Goal: Task Accomplishment & Management: Manage account settings

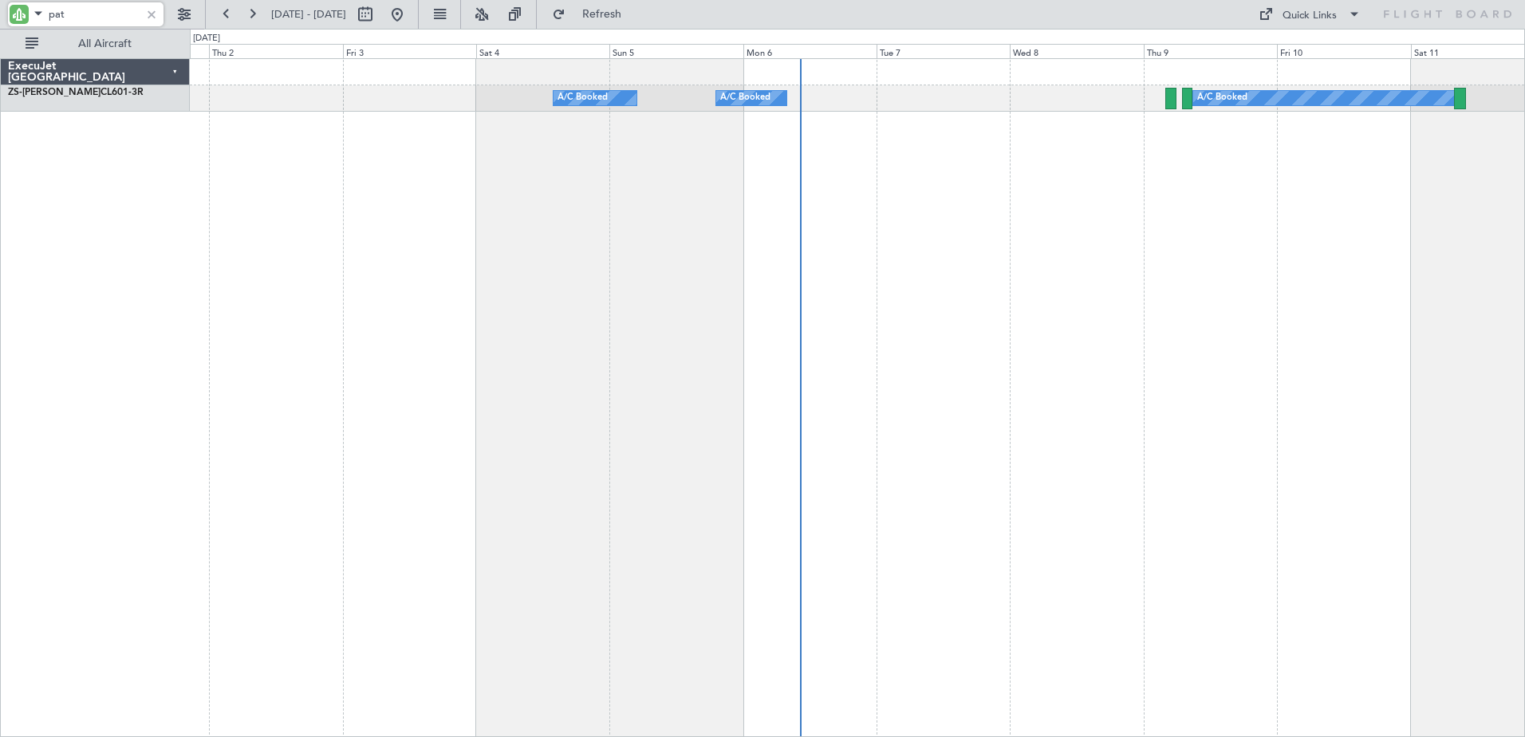
click at [51, 14] on input "pat" at bounding box center [95, 14] width 92 height 24
click at [50, 14] on input "pat" at bounding box center [95, 14] width 92 height 24
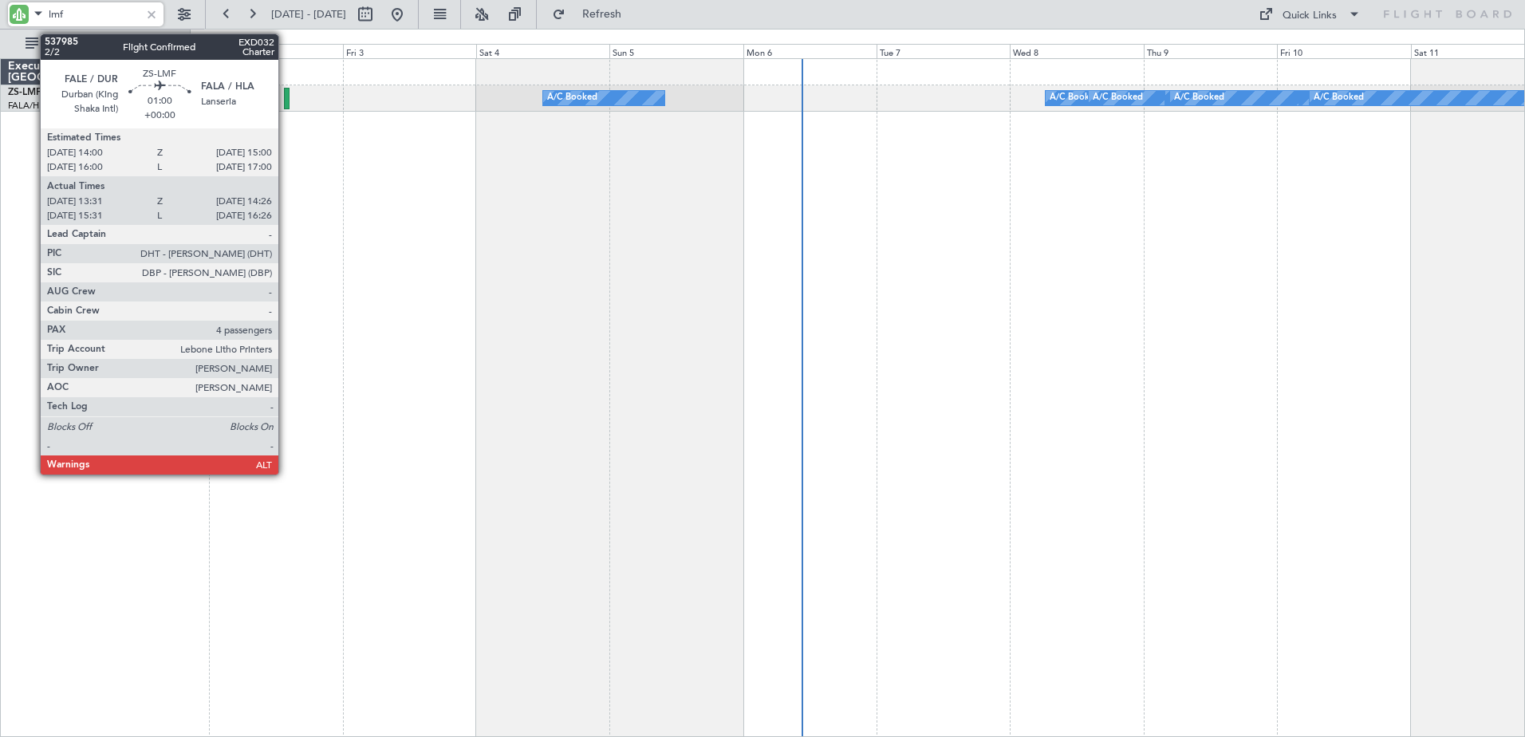
click at [286, 102] on div at bounding box center [287, 99] width 6 height 22
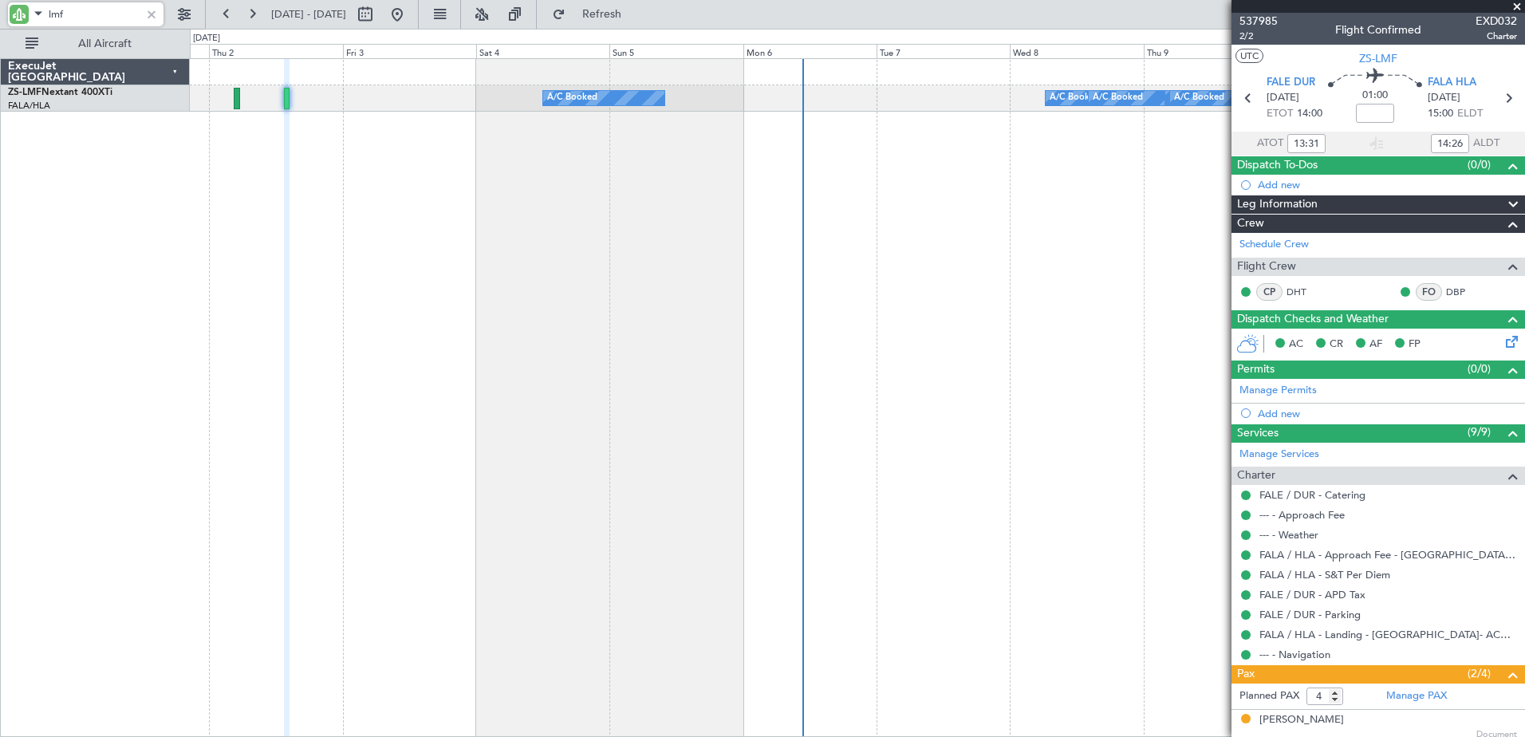
click at [57, 4] on input "lmf" at bounding box center [95, 14] width 92 height 24
type input "vfi"
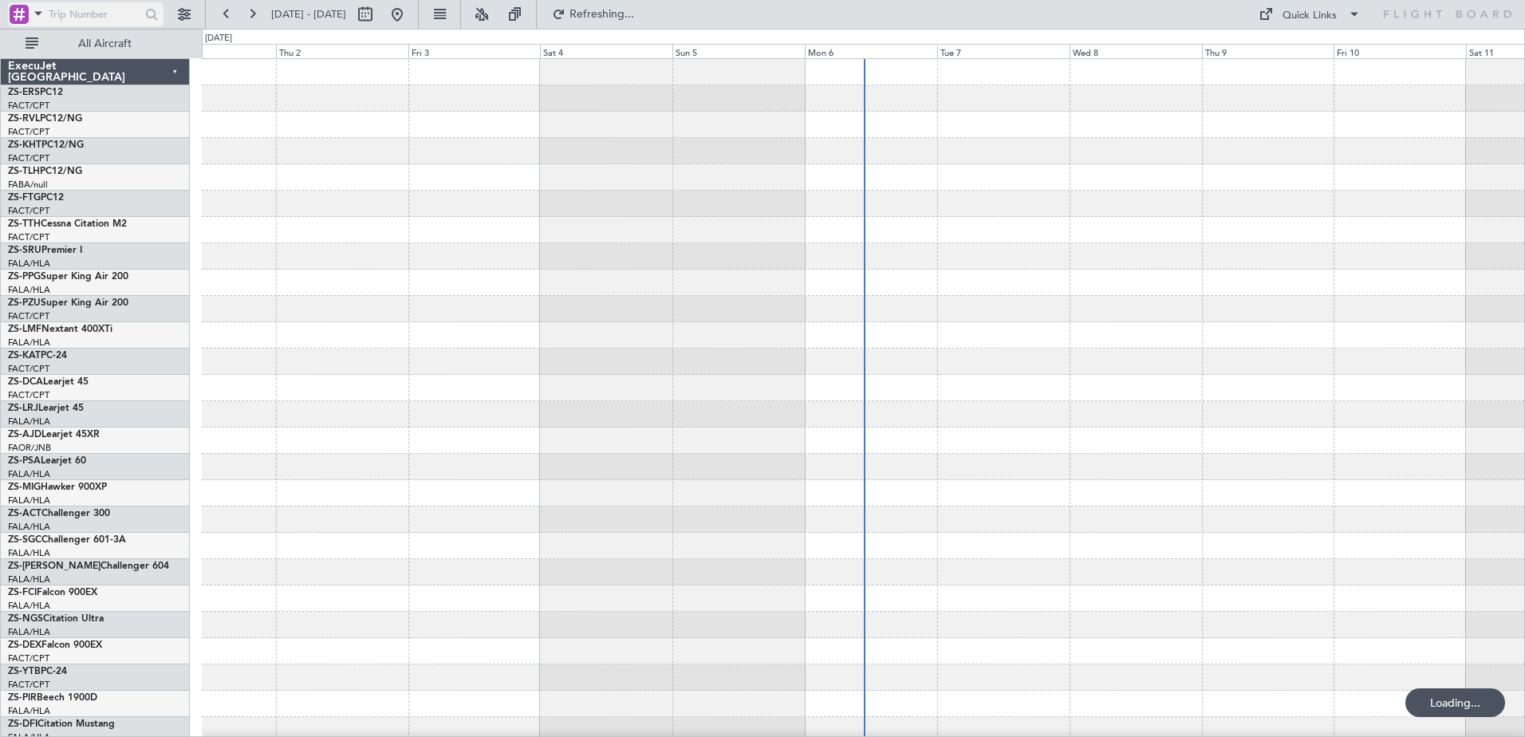
click at [34, 16] on span at bounding box center [38, 13] width 19 height 20
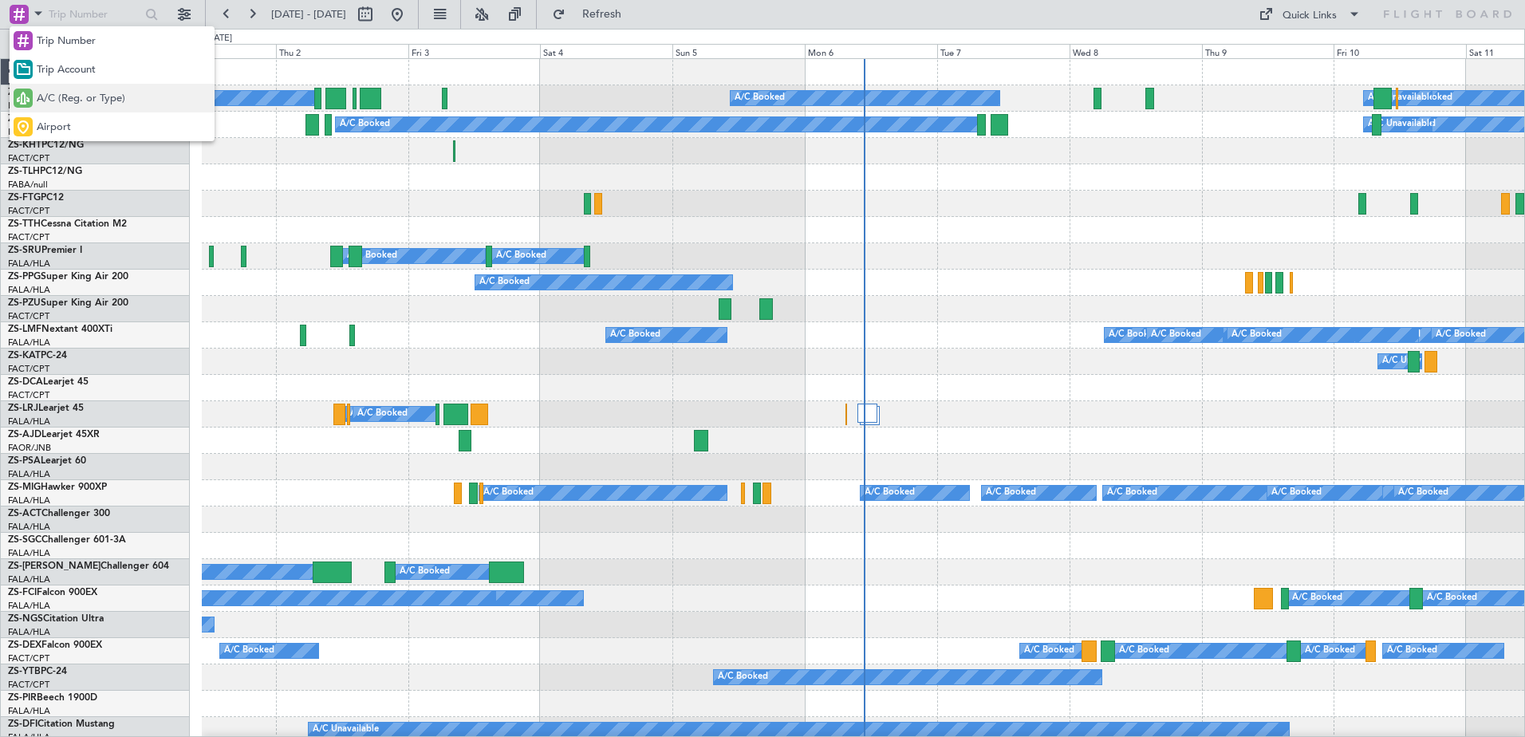
click at [60, 92] on span "A/C (Reg. or Type)" at bounding box center [81, 99] width 89 height 16
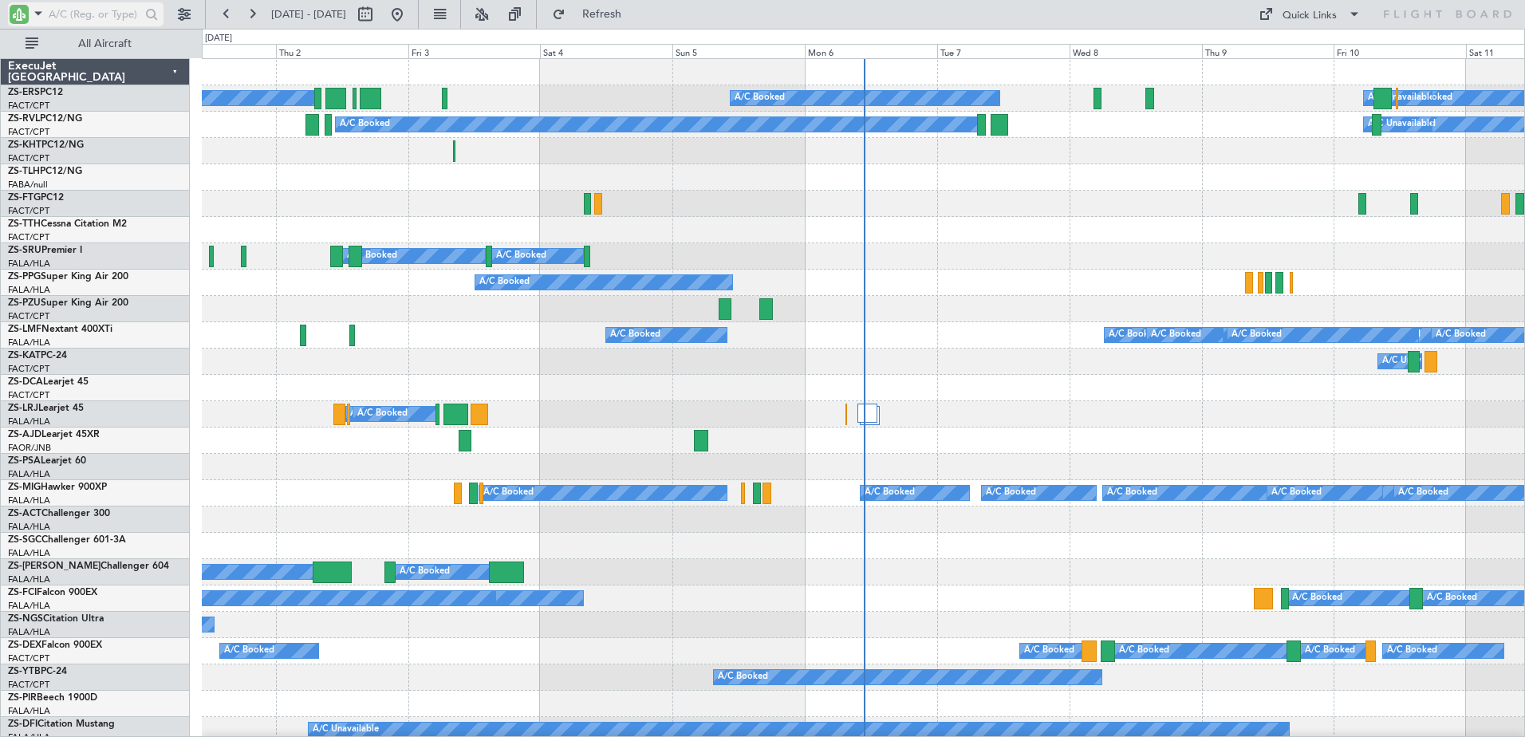
click at [67, 15] on input "text" at bounding box center [95, 14] width 92 height 24
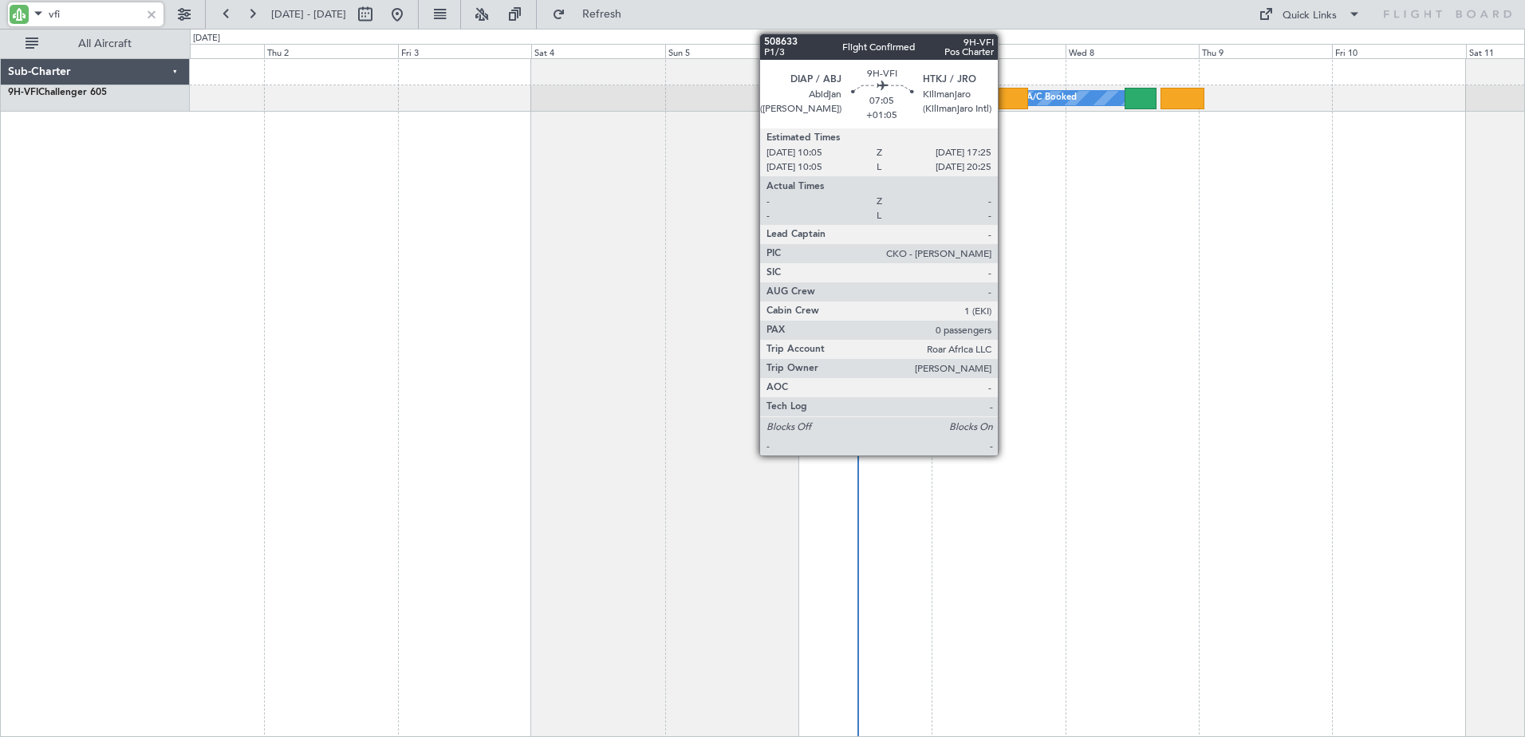
click at [1005, 90] on div at bounding box center [1008, 99] width 41 height 22
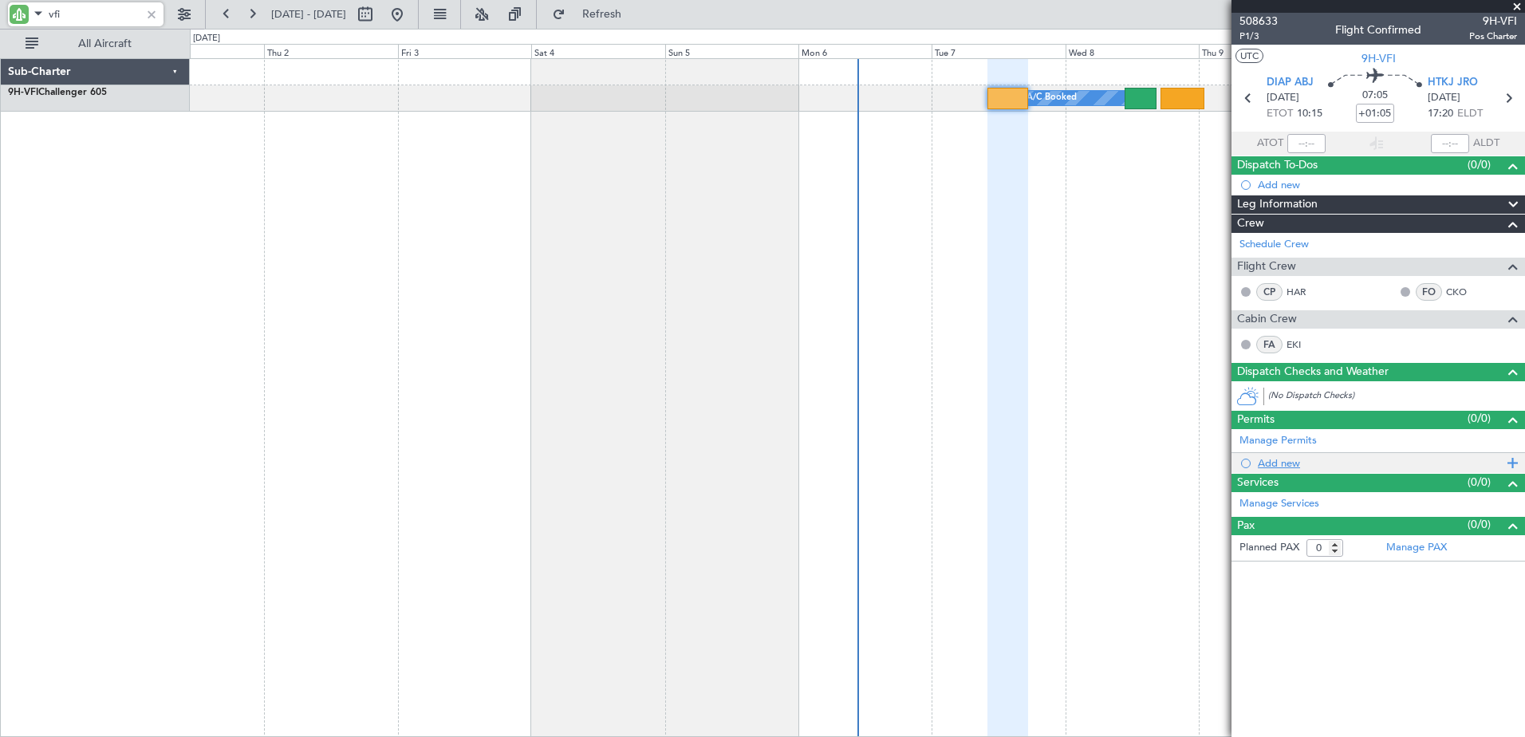
type input "vfi"
click at [1248, 462] on div at bounding box center [1246, 464] width 10 height 10
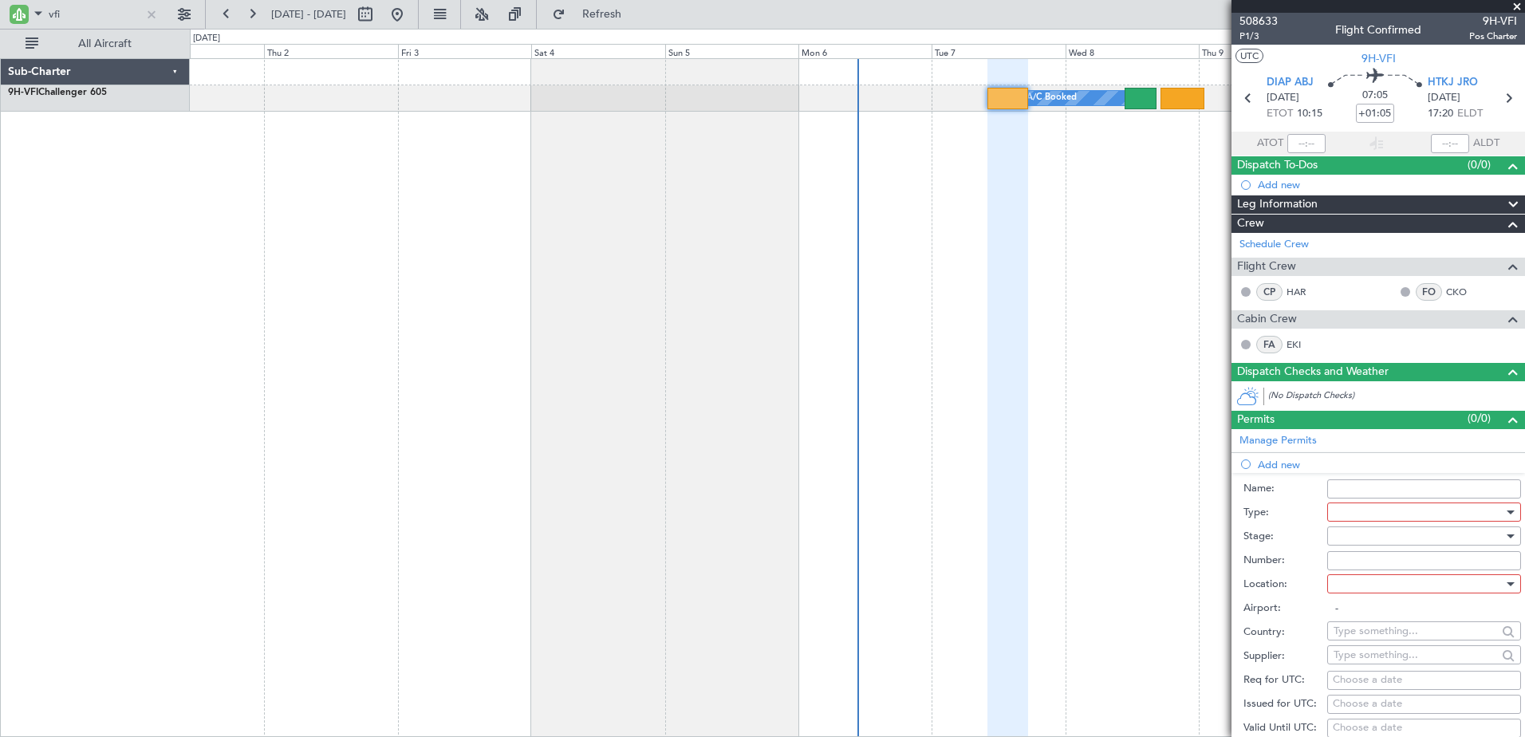
click at [1423, 510] on div at bounding box center [1419, 512] width 170 height 24
click at [1316, 455] on div at bounding box center [762, 368] width 1525 height 737
click at [1349, 435] on div "Manage Permits" at bounding box center [1379, 441] width 294 height 24
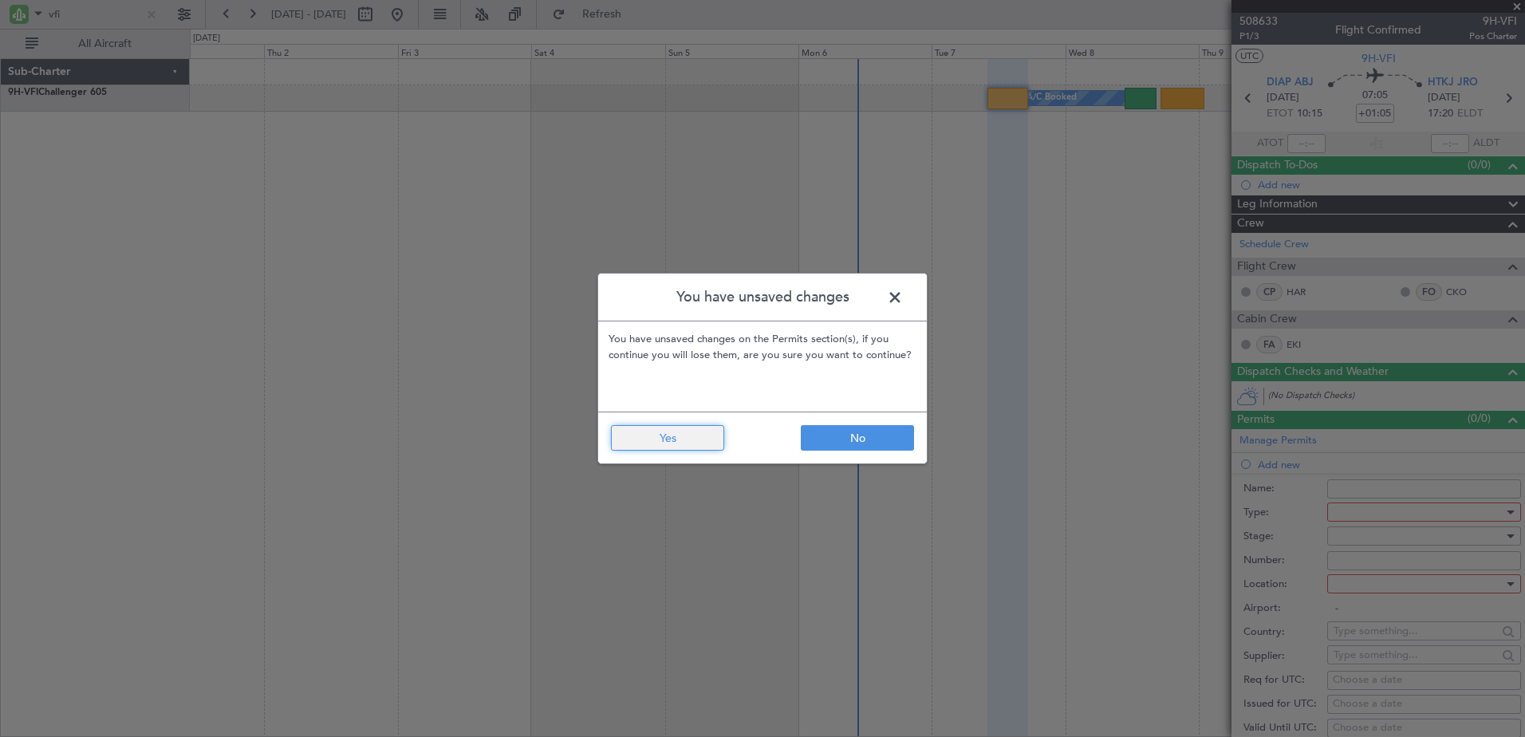
click at [670, 443] on button "Yes" at bounding box center [667, 438] width 113 height 26
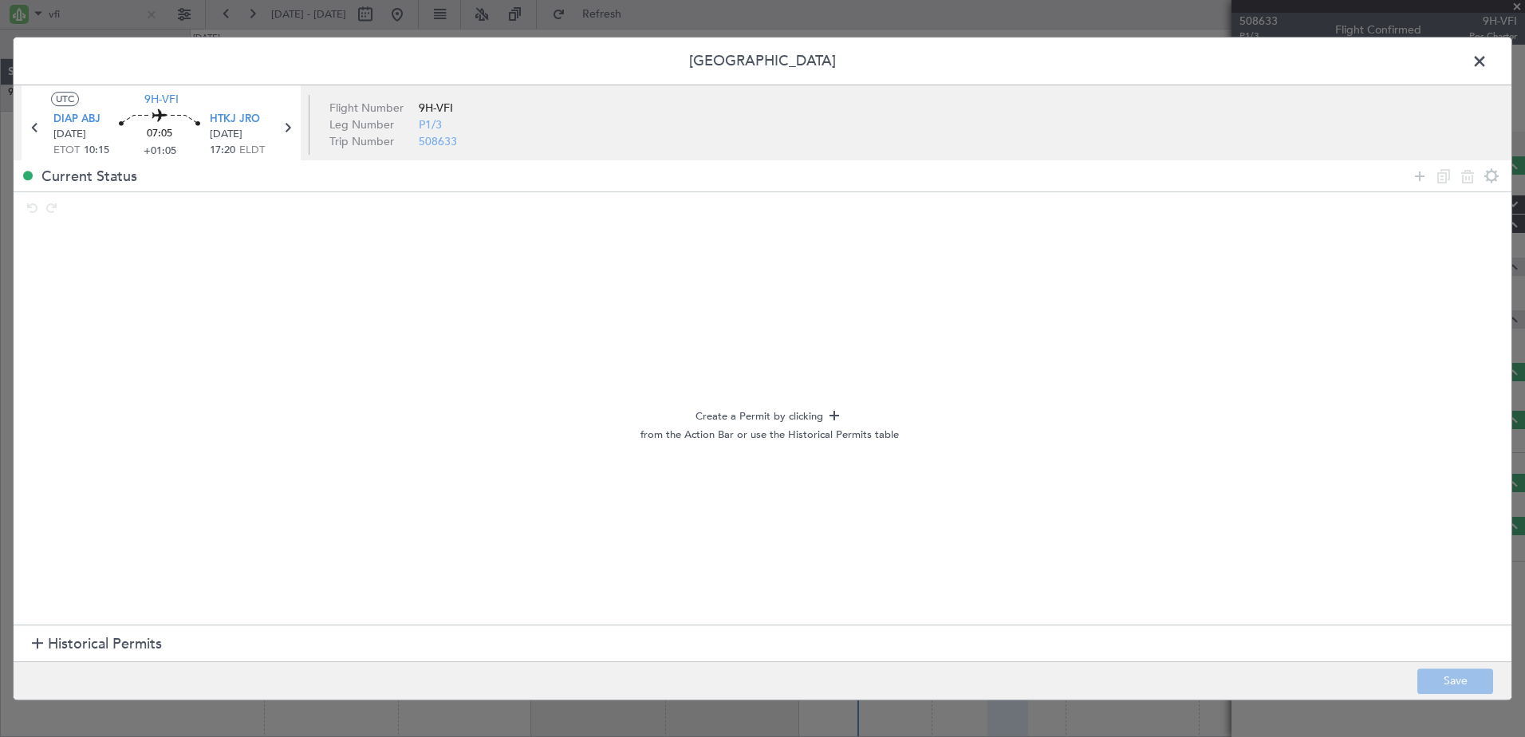
click at [1488, 66] on span at bounding box center [1488, 65] width 0 height 32
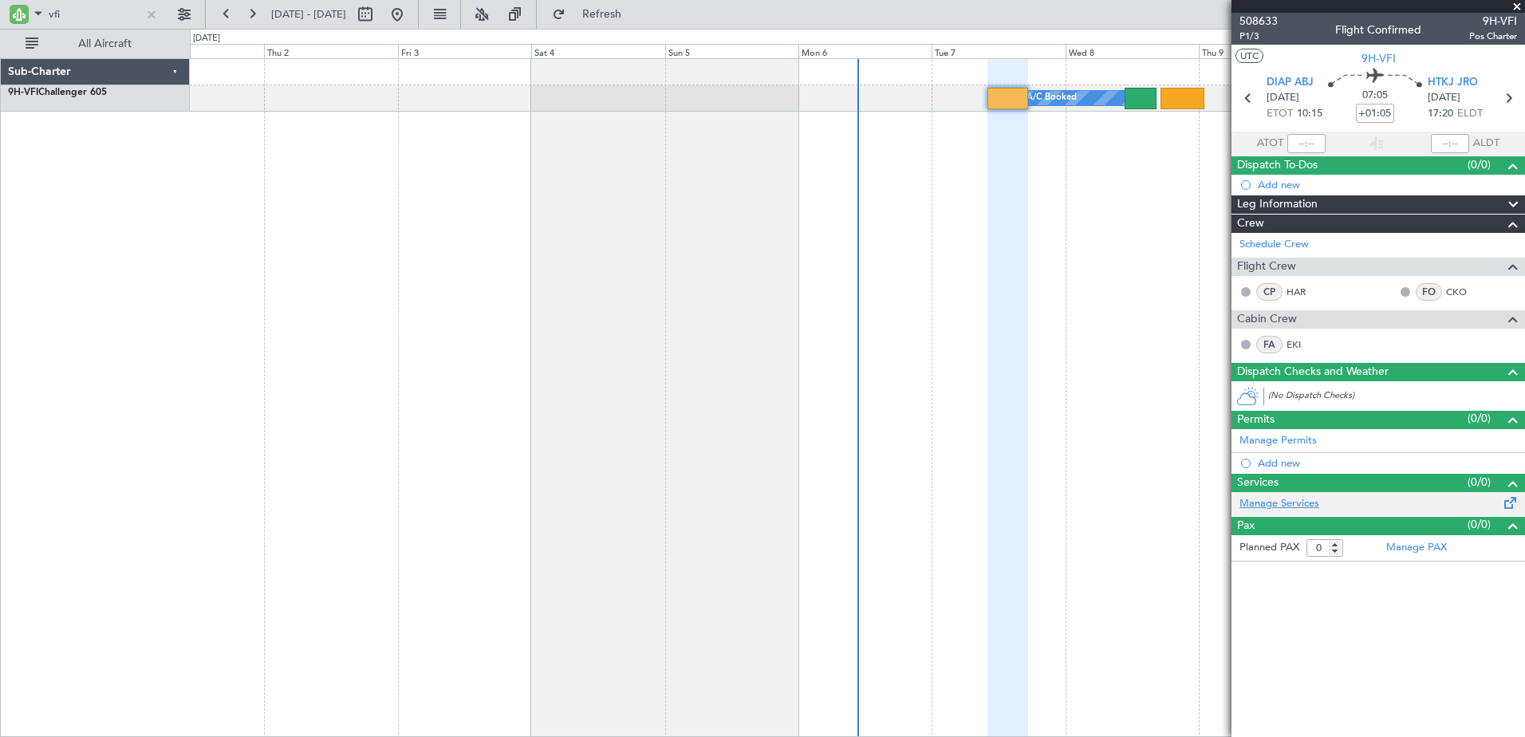
click at [1258, 506] on link "Manage Services" at bounding box center [1280, 504] width 80 height 16
click at [151, 18] on div at bounding box center [152, 15] width 18 height 18
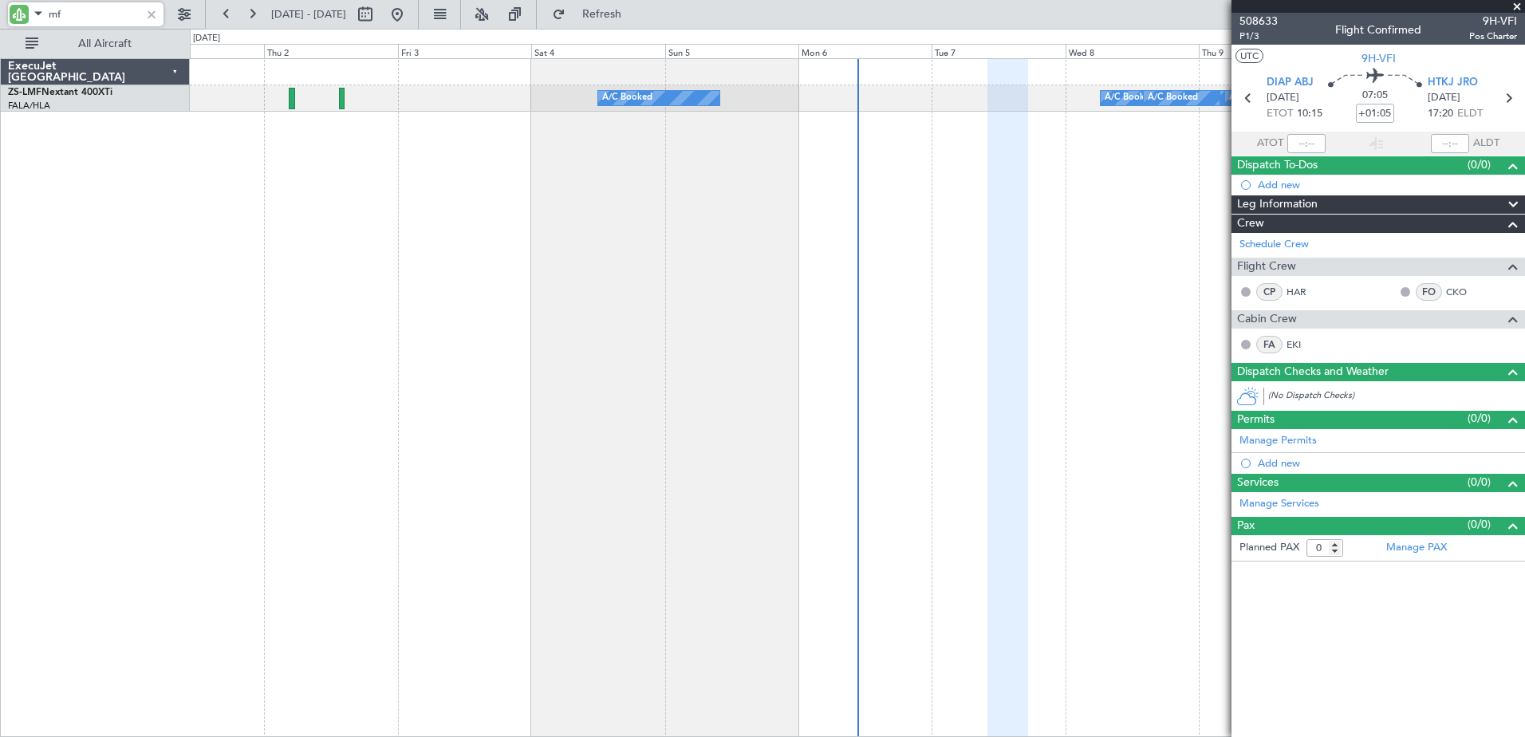
type input "m"
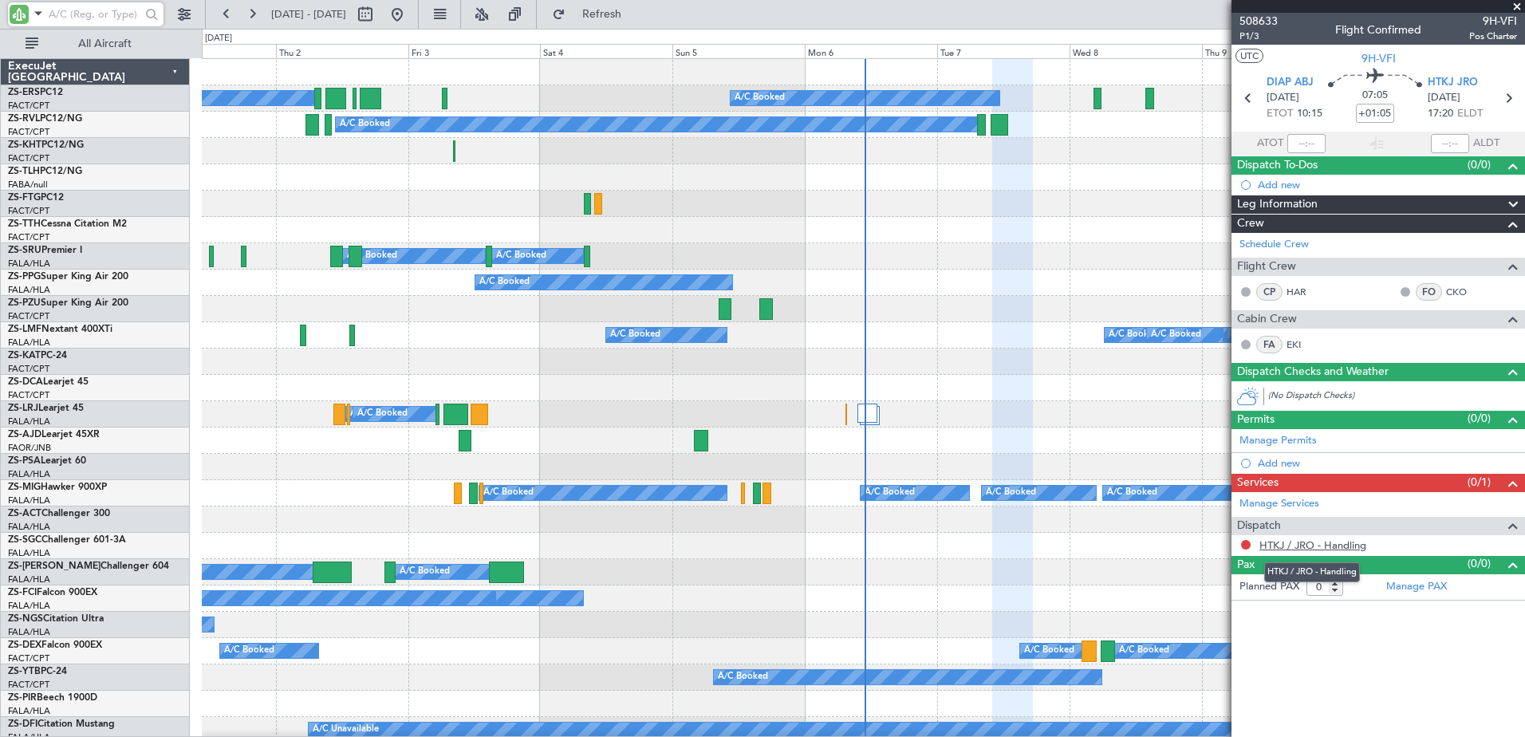
click at [1350, 541] on link "HTKJ / JRO - Handling" at bounding box center [1313, 545] width 107 height 14
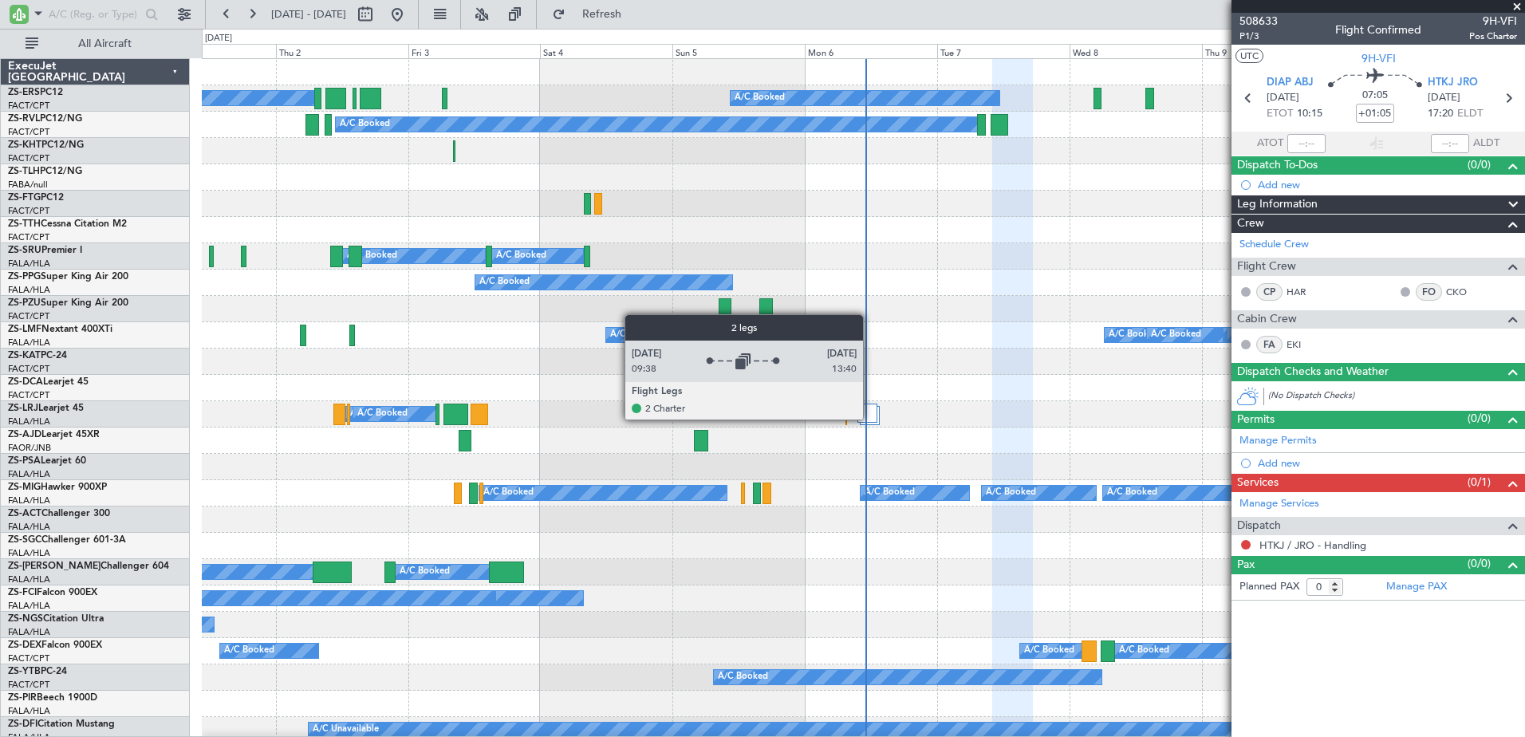
click at [870, 419] on div at bounding box center [868, 413] width 20 height 19
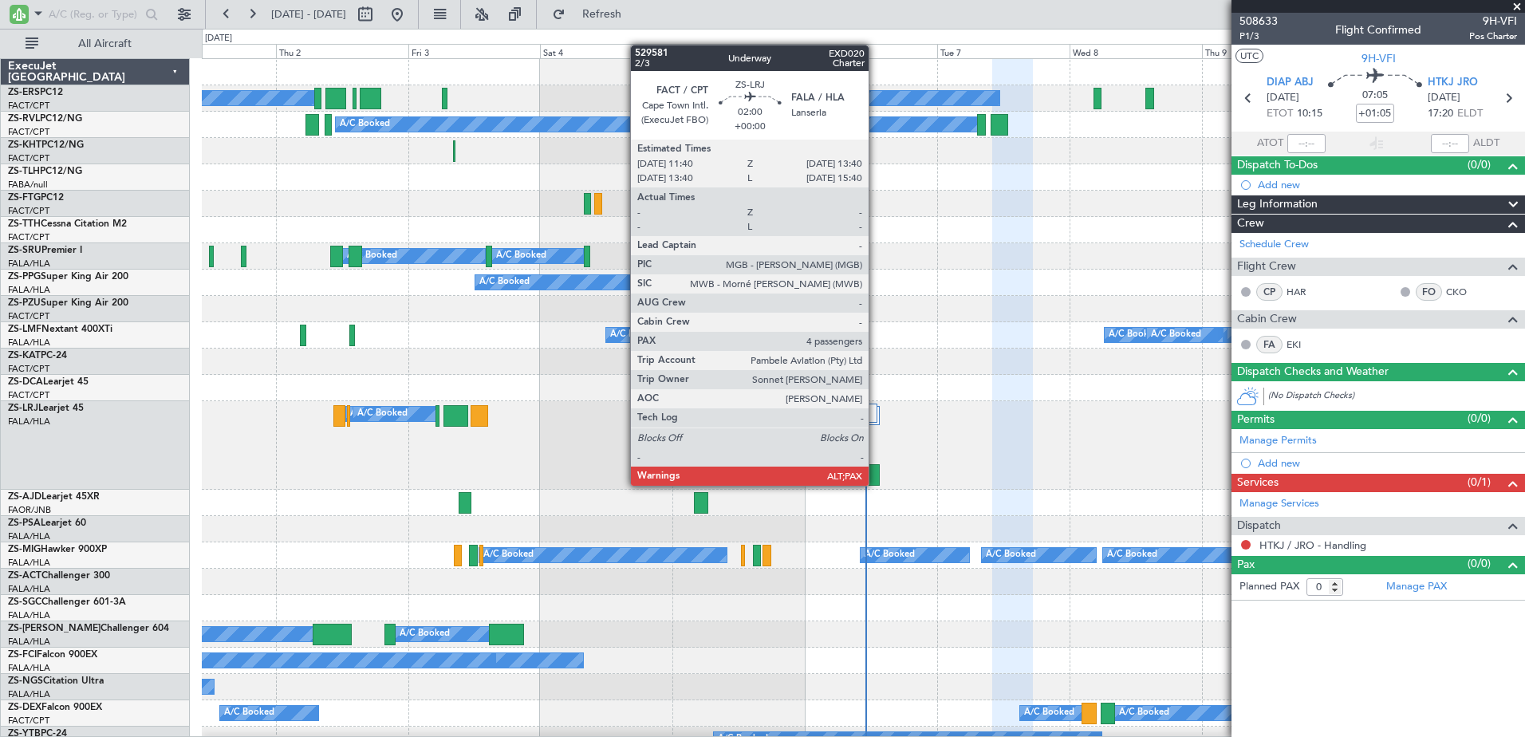
click at [876, 484] on div at bounding box center [874, 475] width 11 height 22
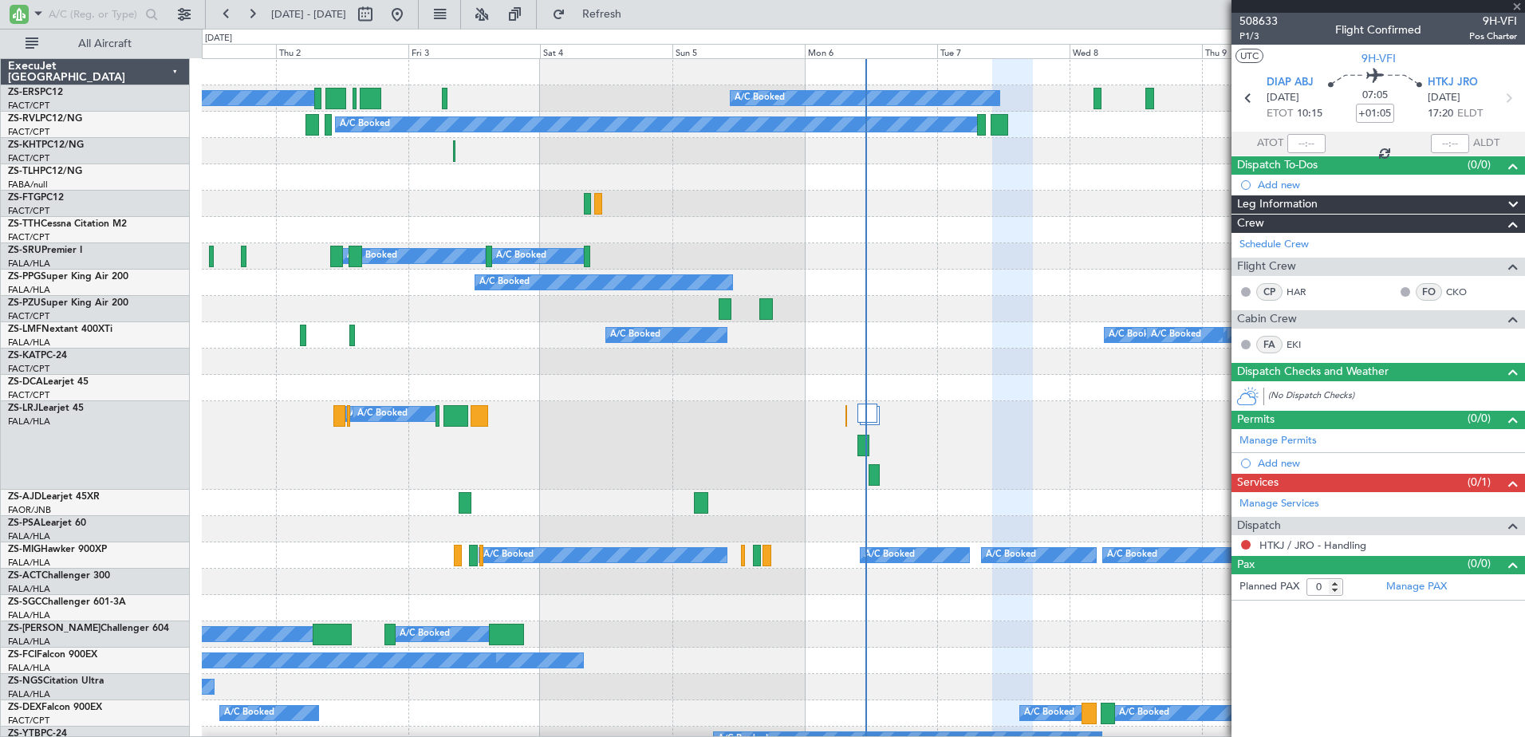
click at [876, 475] on div at bounding box center [874, 475] width 11 height 22
type input "4"
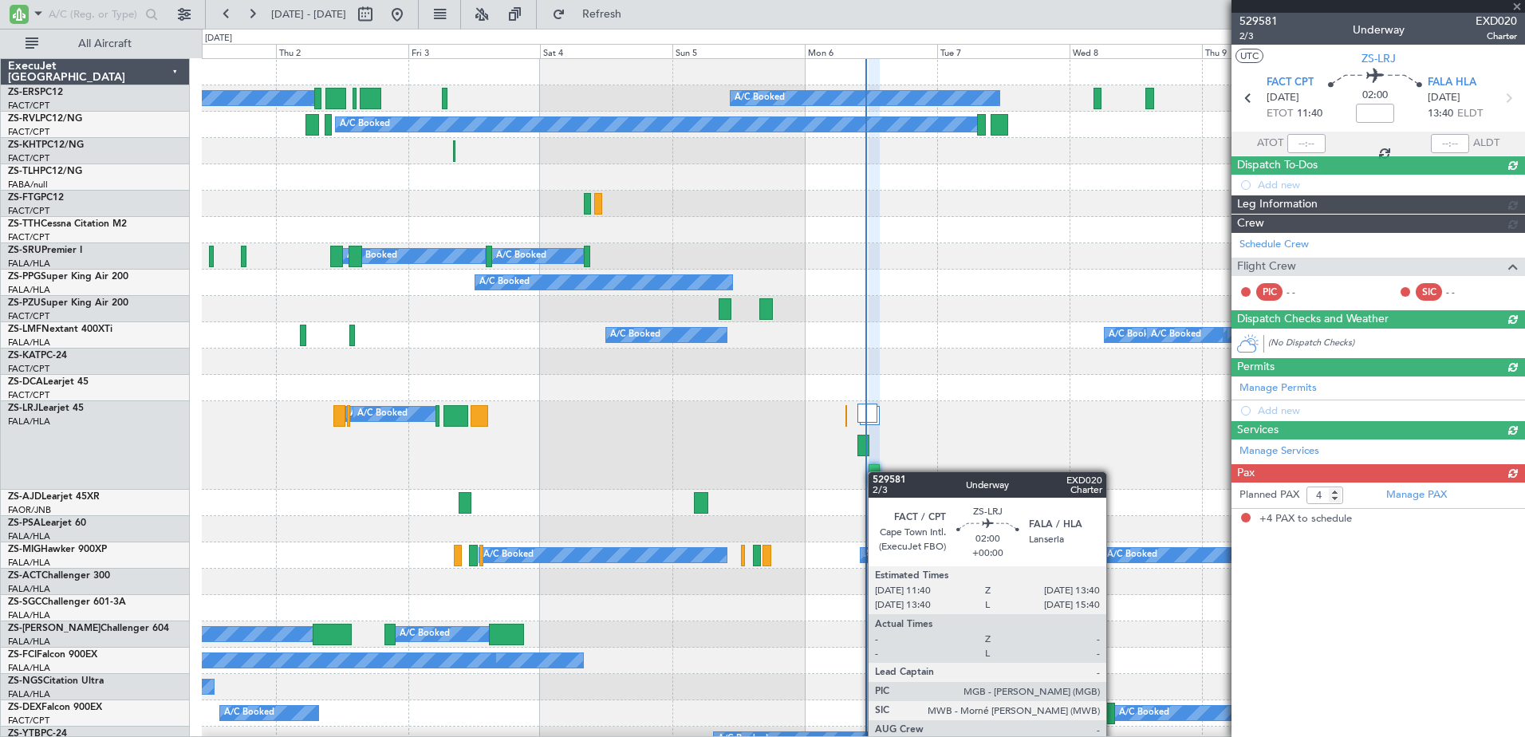
click at [876, 471] on div at bounding box center [874, 475] width 11 height 22
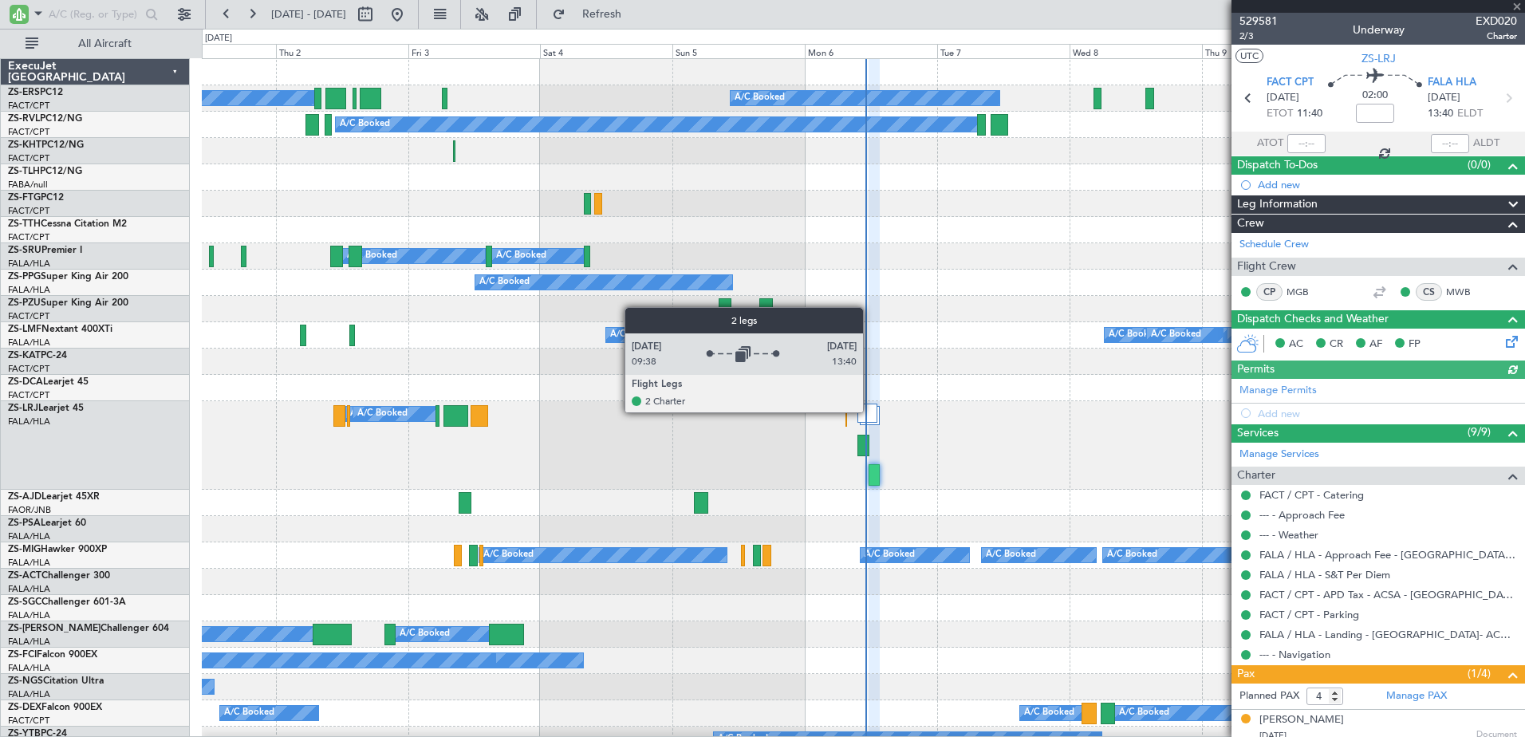
click at [870, 412] on div at bounding box center [868, 413] width 20 height 19
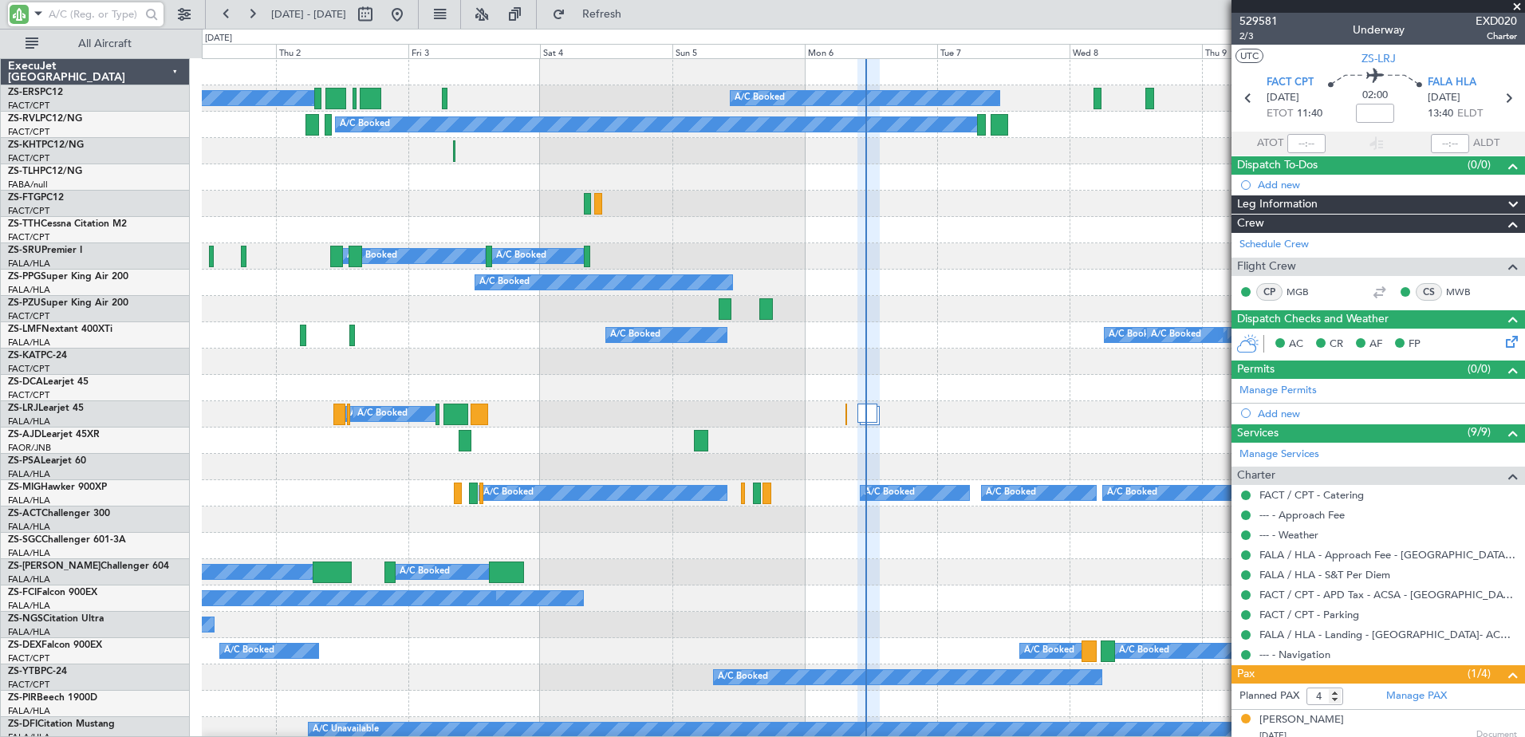
click at [57, 20] on input "text" at bounding box center [95, 14] width 92 height 24
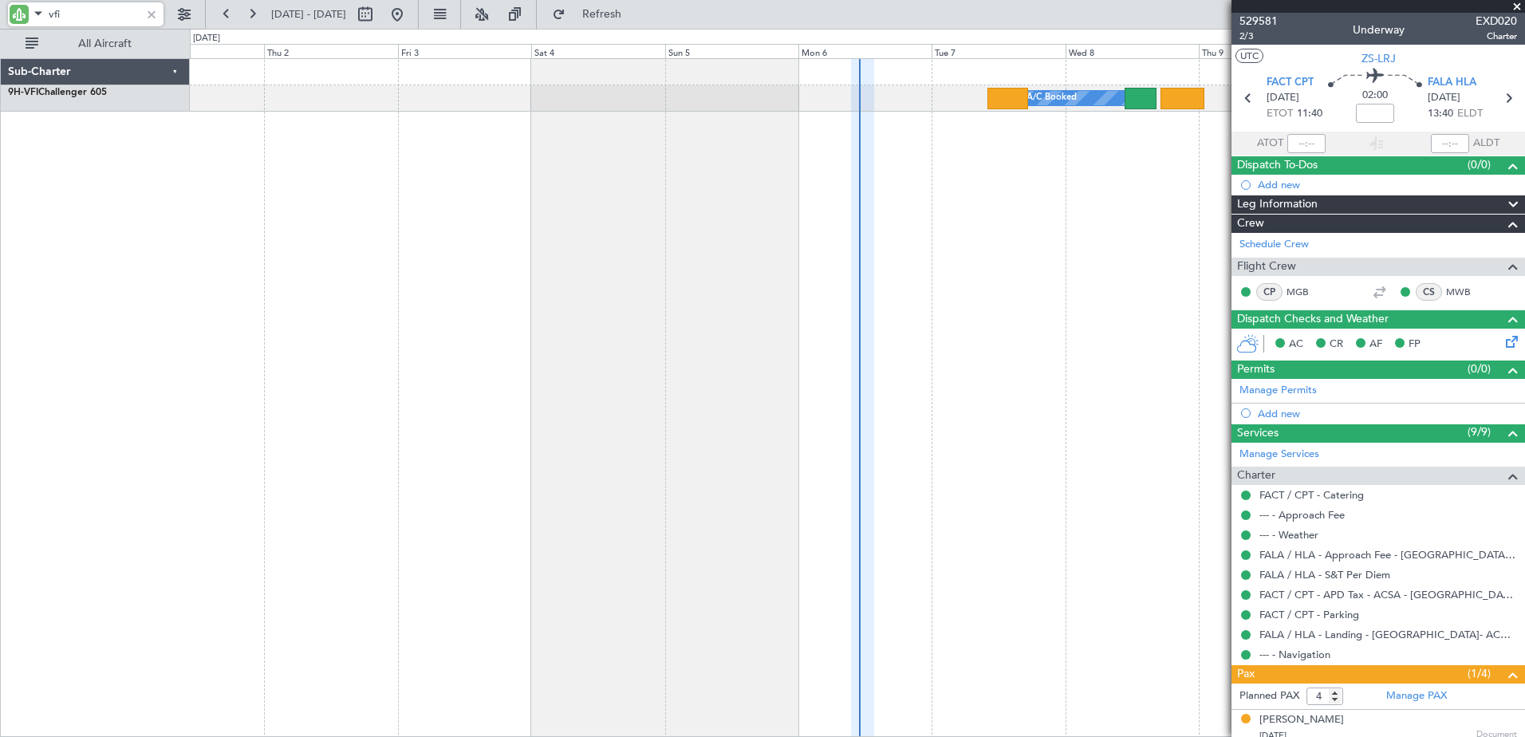
type input "vfi"
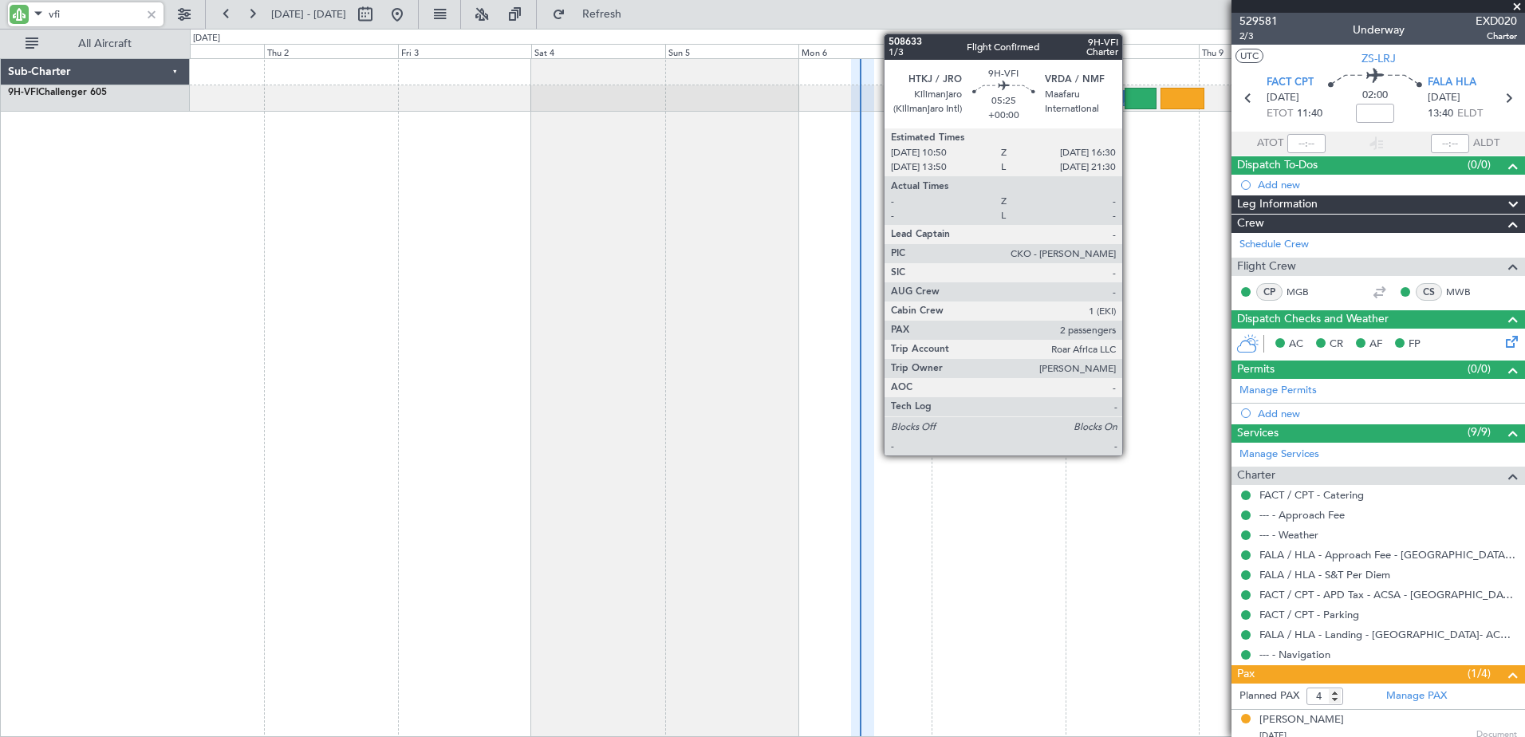
click at [1130, 97] on div at bounding box center [1141, 99] width 32 height 22
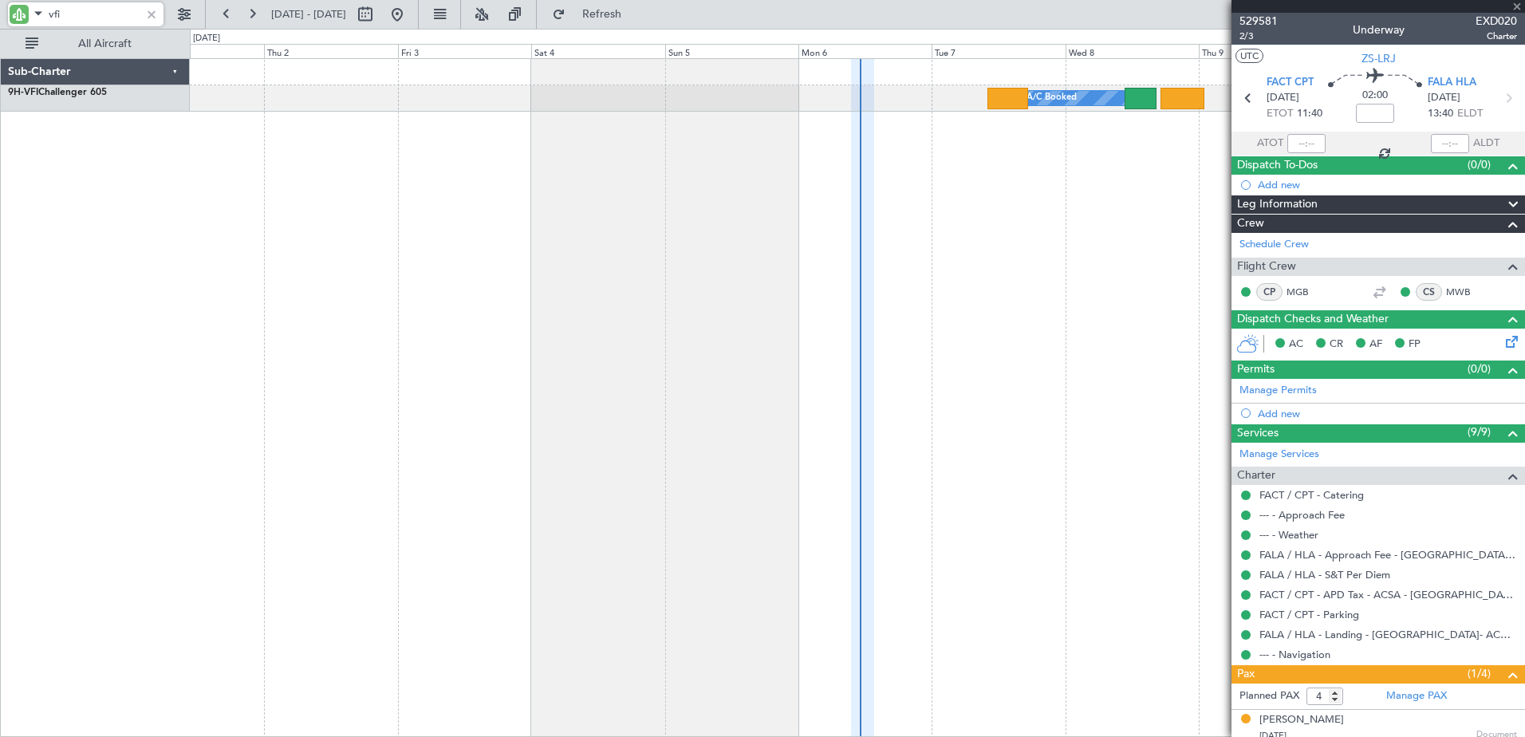
type input "2"
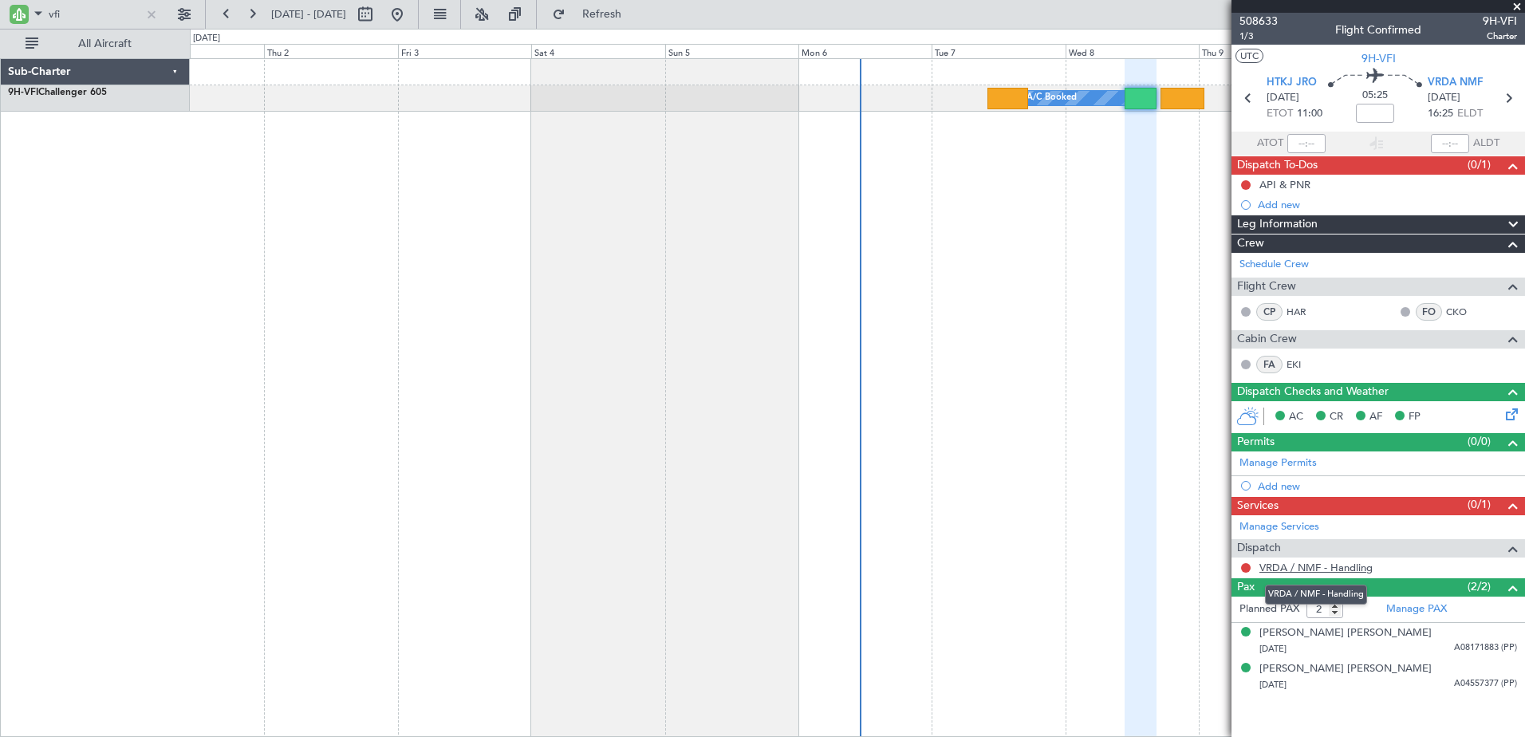
click at [1323, 566] on link "VRDA / NMF - Handling" at bounding box center [1316, 568] width 113 height 14
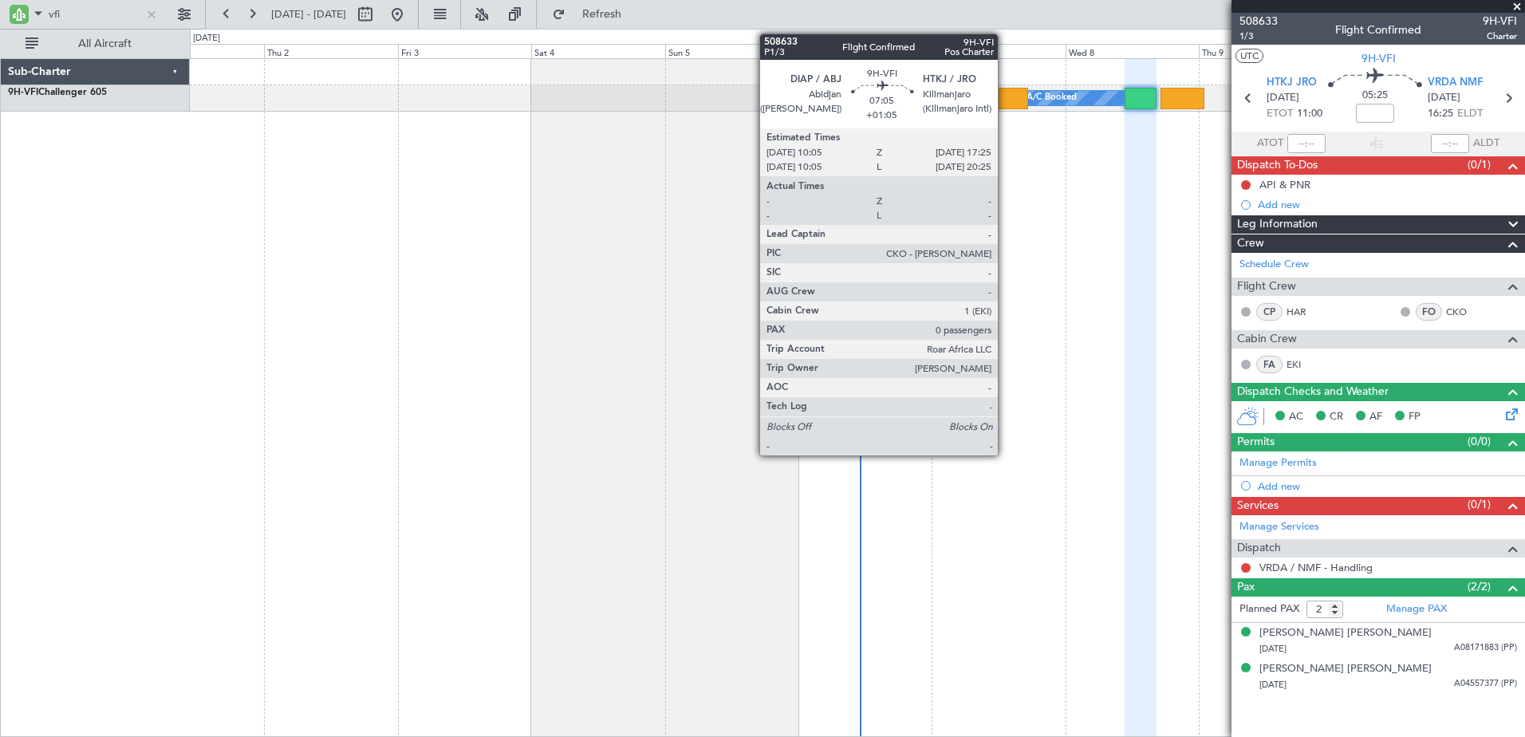
click at [1005, 108] on div at bounding box center [1008, 99] width 41 height 22
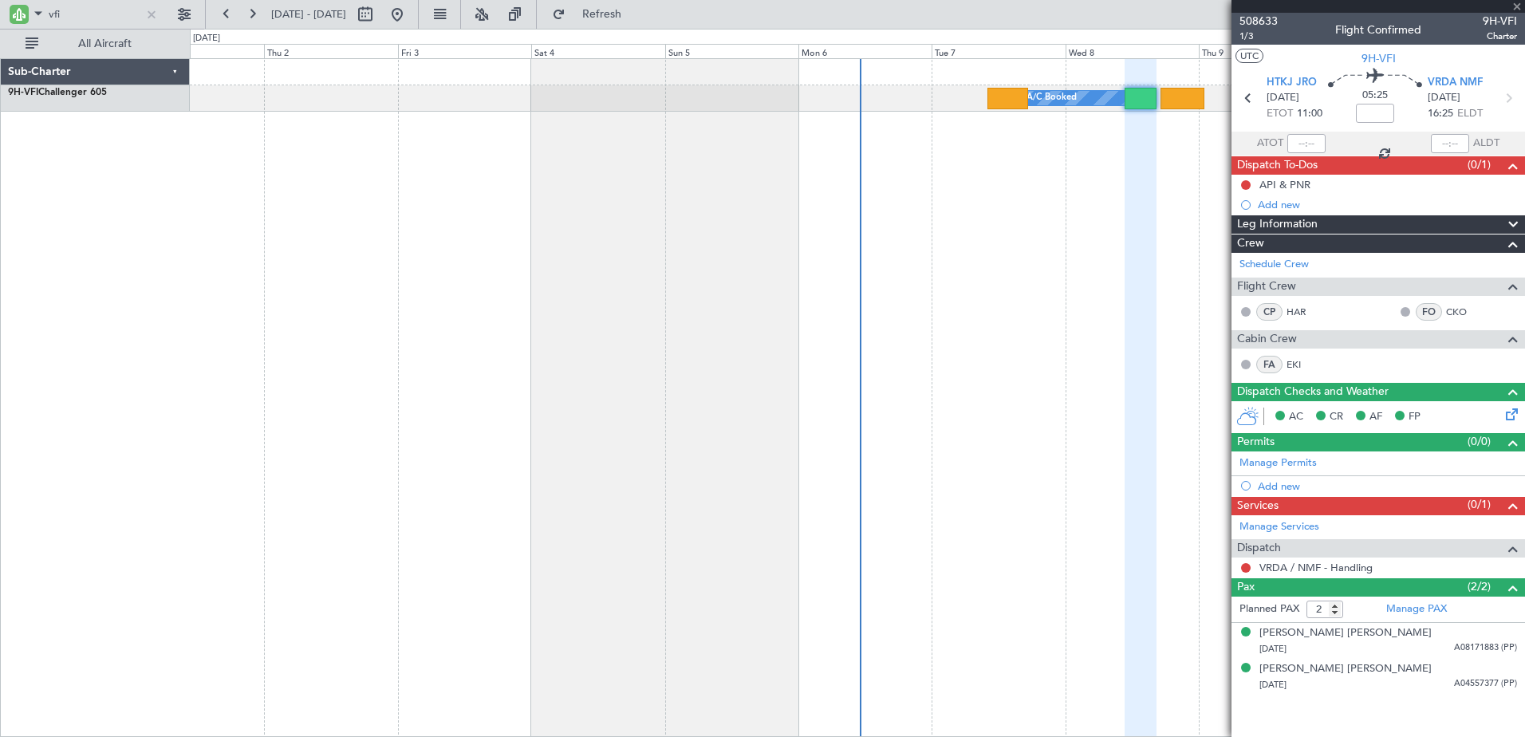
type input "+01:05"
type input "0"
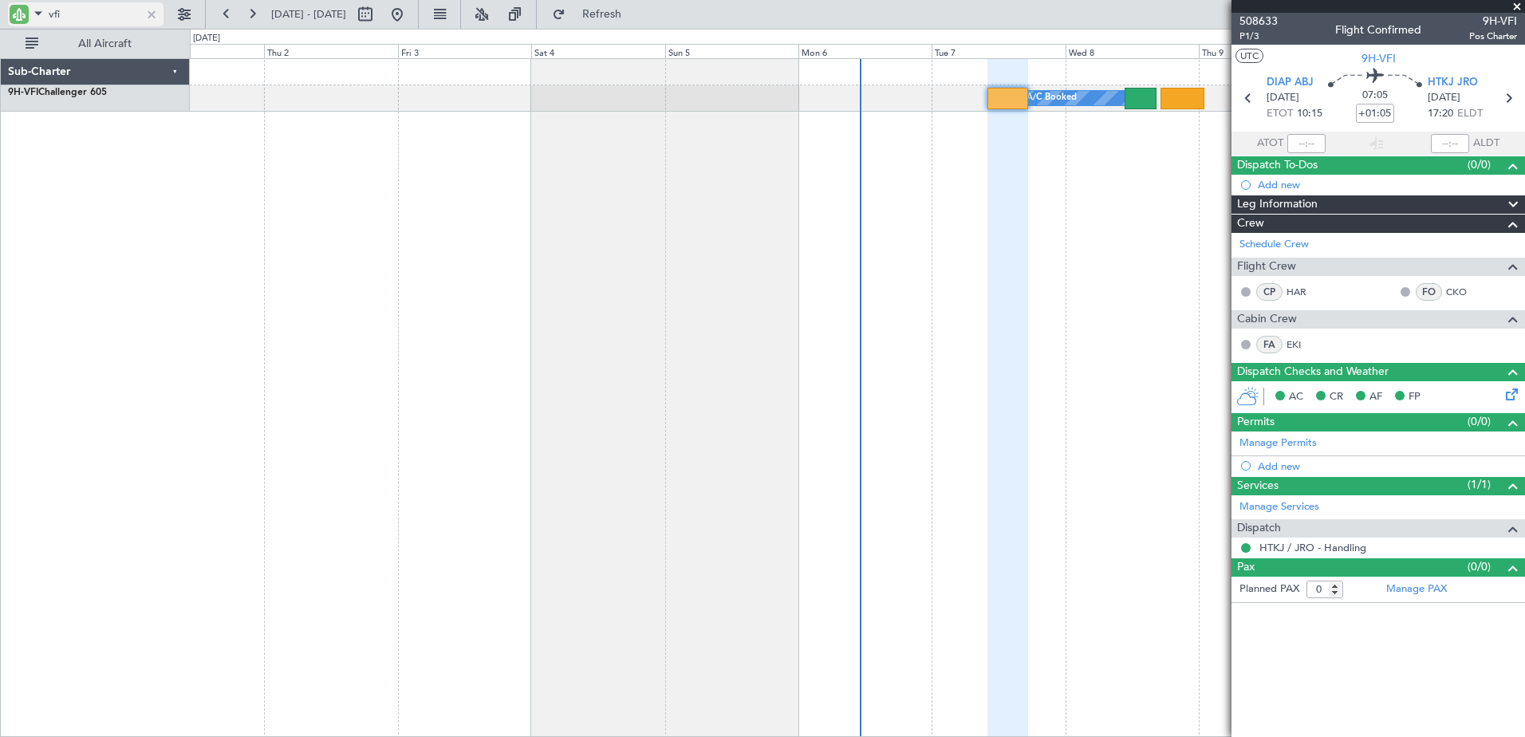
click at [52, 24] on input "vfi" at bounding box center [95, 14] width 92 height 24
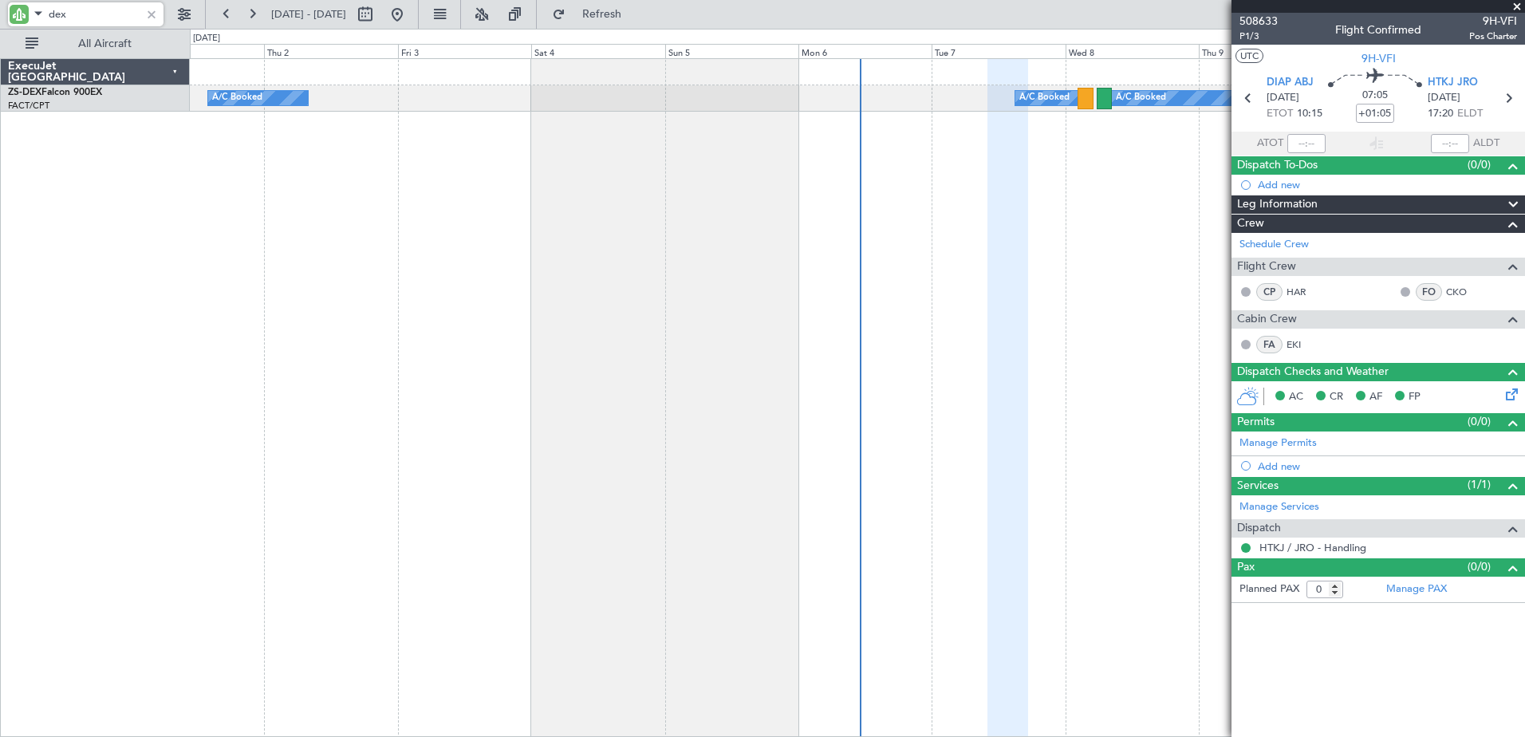
type input "dex"
